Goal: Task Accomplishment & Management: Manage account settings

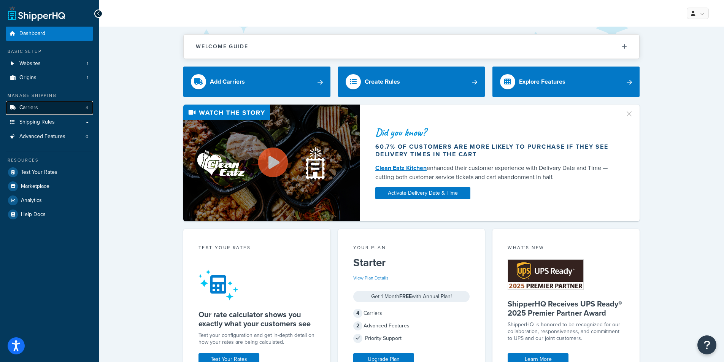
click at [45, 109] on link "Carriers 4" at bounding box center [49, 108] width 87 height 14
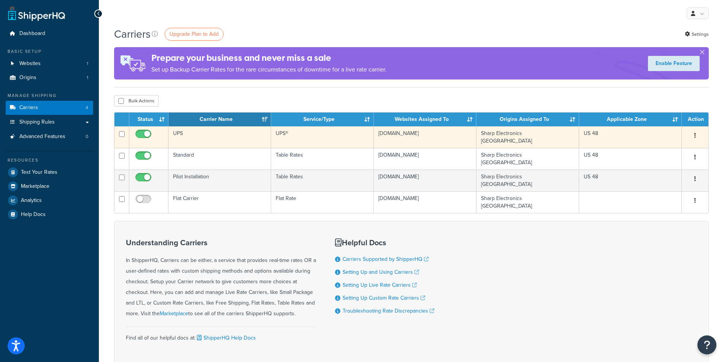
click at [288, 135] on td "UPS®" at bounding box center [322, 137] width 103 height 22
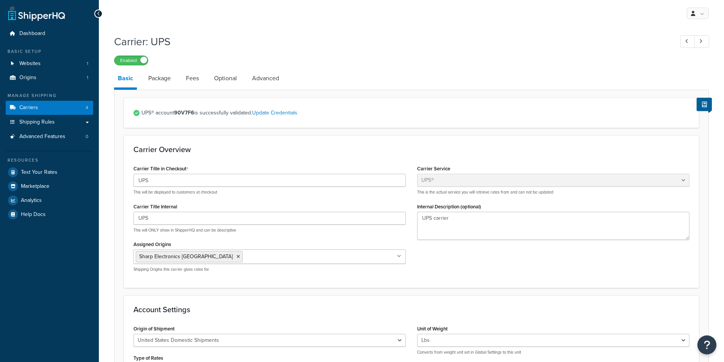
select select "ups"
click at [187, 77] on link "Fees" at bounding box center [192, 78] width 21 height 18
select select "AFTER"
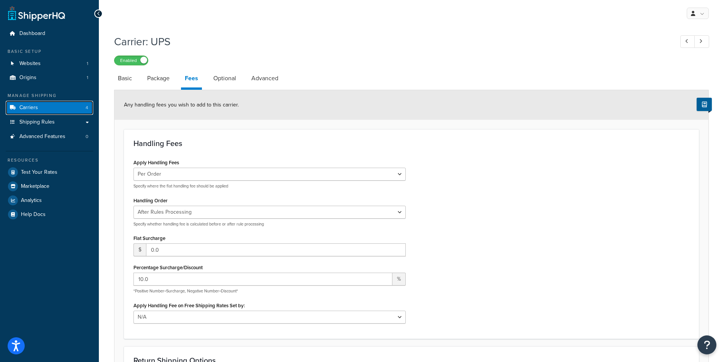
click at [35, 108] on span "Carriers" at bounding box center [28, 108] width 19 height 6
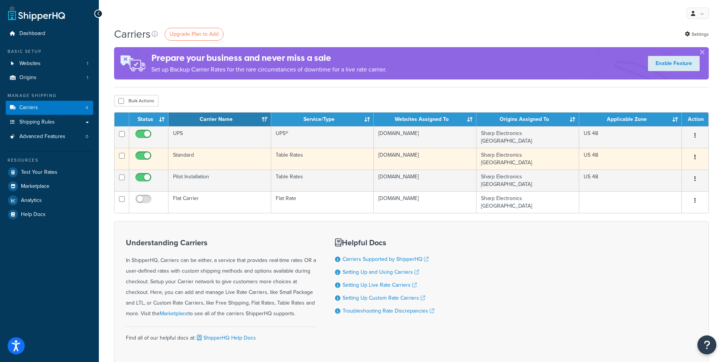
click at [513, 150] on td "Sharp Electronics [GEOGRAPHIC_DATA]" at bounding box center [527, 159] width 103 height 22
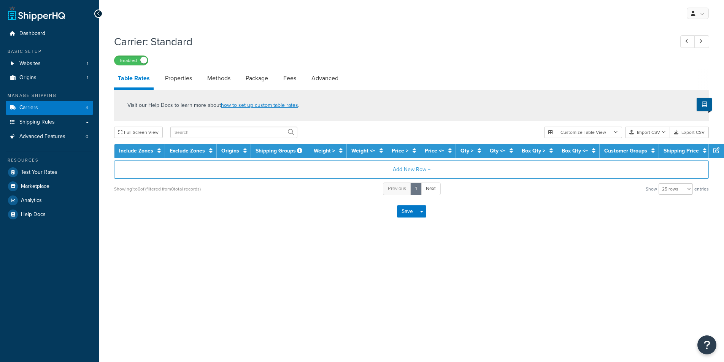
select select "25"
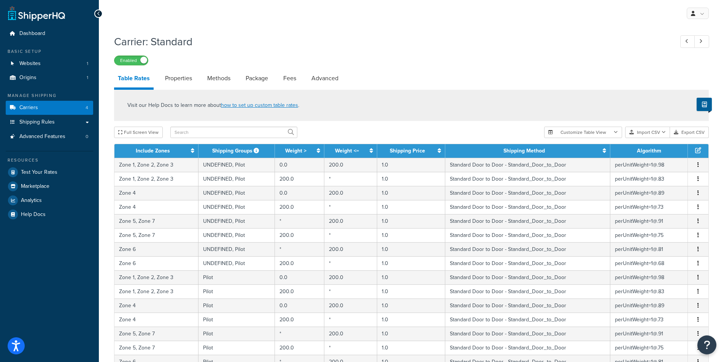
click at [304, 80] on li "Fees" at bounding box center [293, 78] width 28 height 18
click at [295, 79] on link "Fees" at bounding box center [289, 78] width 21 height 18
select select "AFTER"
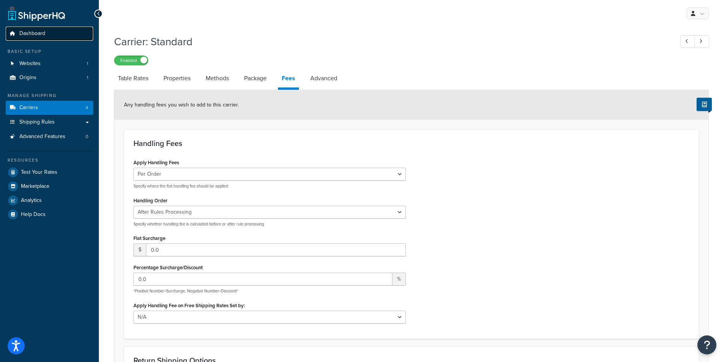
click at [41, 30] on span "Dashboard" at bounding box center [32, 33] width 26 height 6
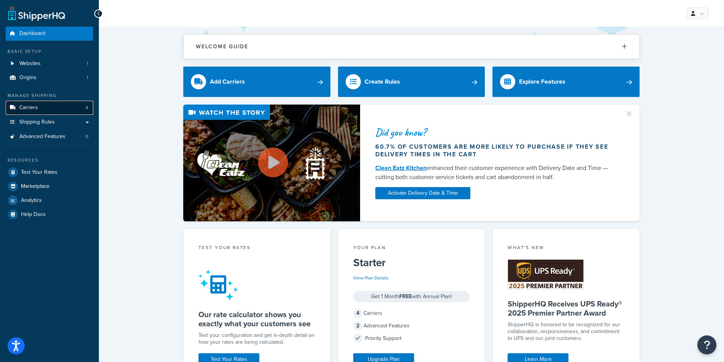
click at [52, 106] on link "Carriers 4" at bounding box center [49, 108] width 87 height 14
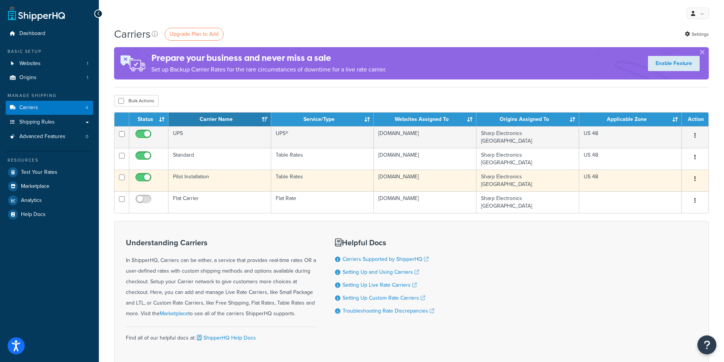
click at [327, 172] on td "Table Rates" at bounding box center [322, 181] width 103 height 22
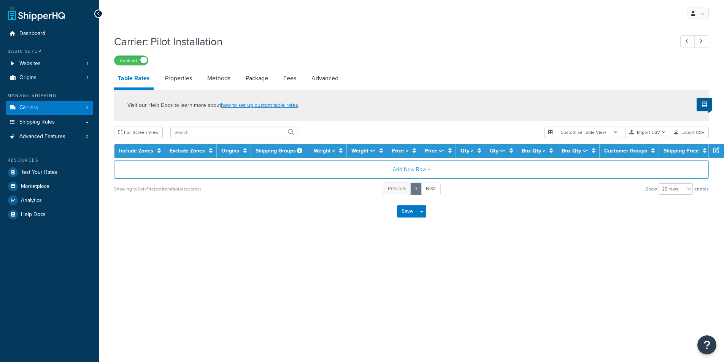
select select "25"
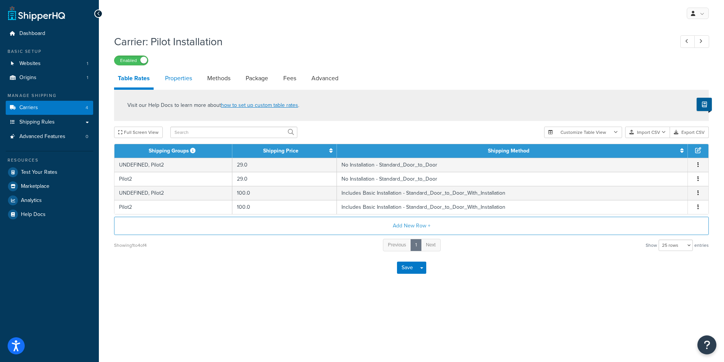
click at [180, 78] on link "Properties" at bounding box center [178, 78] width 35 height 18
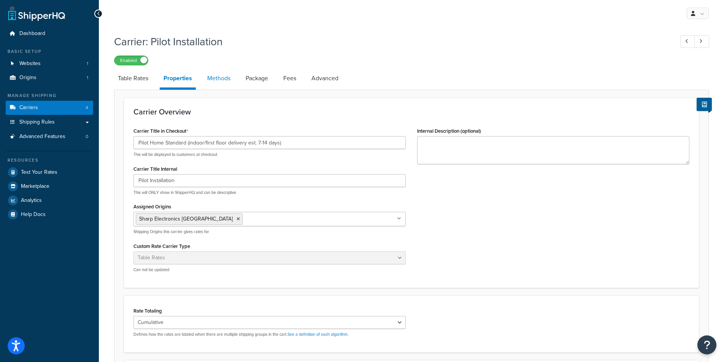
click at [226, 77] on link "Methods" at bounding box center [218, 78] width 31 height 18
select select "25"
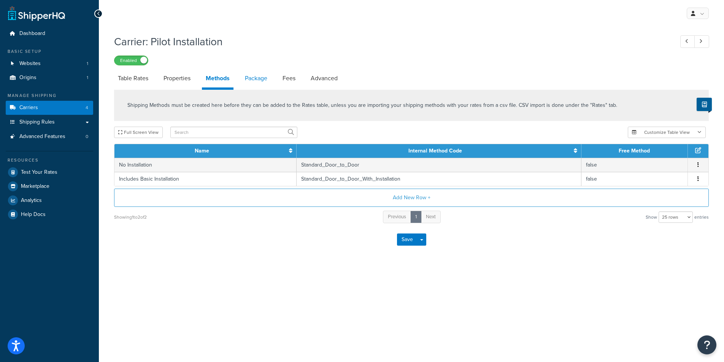
click at [255, 77] on link "Package" at bounding box center [256, 78] width 30 height 18
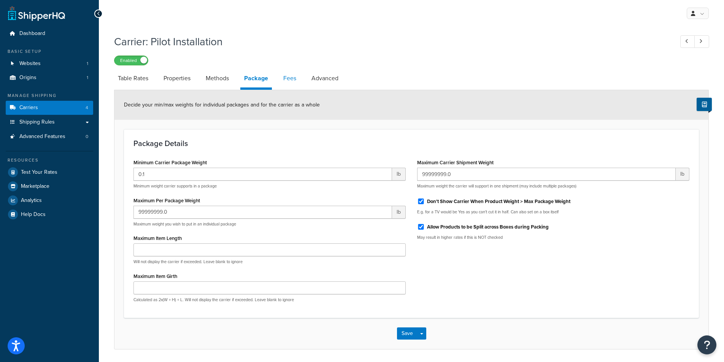
click at [296, 79] on link "Fees" at bounding box center [289, 78] width 21 height 18
select select "AFTER"
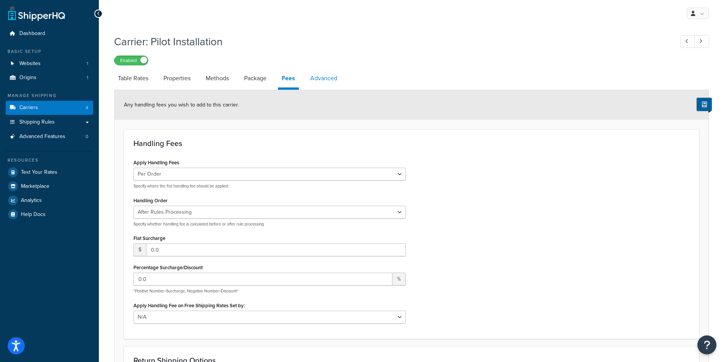
click at [313, 78] on link "Advanced" at bounding box center [323, 78] width 35 height 18
select select "false"
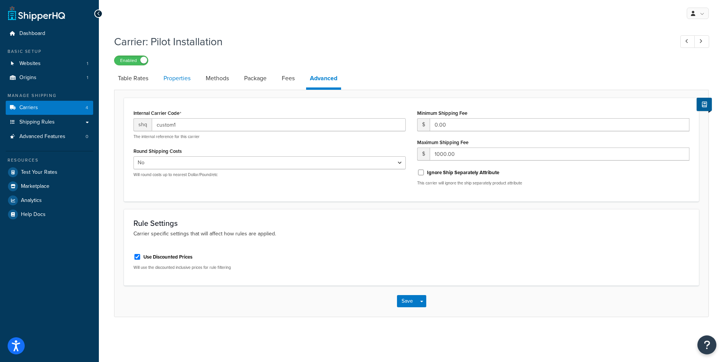
click at [179, 79] on link "Properties" at bounding box center [177, 78] width 35 height 18
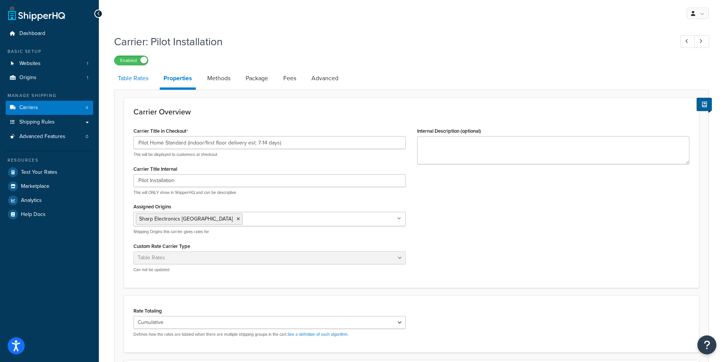
click at [145, 78] on link "Table Rates" at bounding box center [133, 78] width 38 height 18
select select "25"
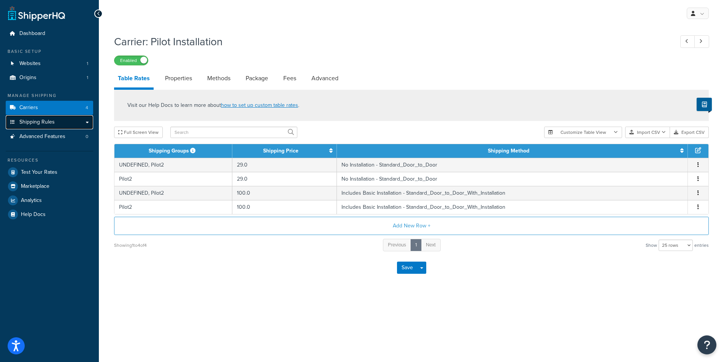
click at [35, 120] on span "Shipping Rules" at bounding box center [36, 122] width 35 height 6
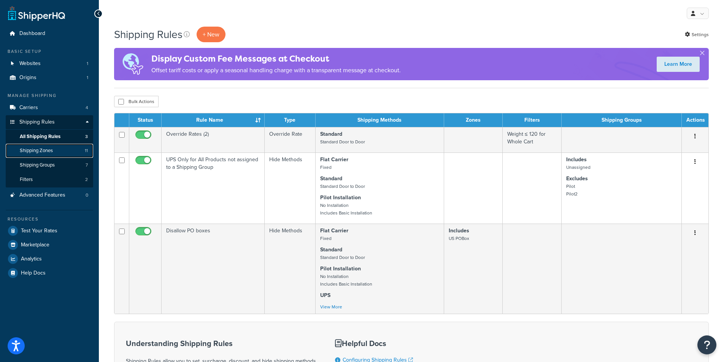
click at [55, 149] on link "Shipping Zones 11" at bounding box center [49, 151] width 87 height 14
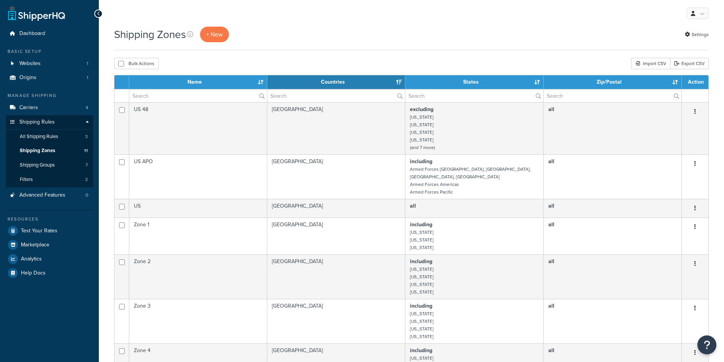
select select "15"
